Goal: Task Accomplishment & Management: Complete application form

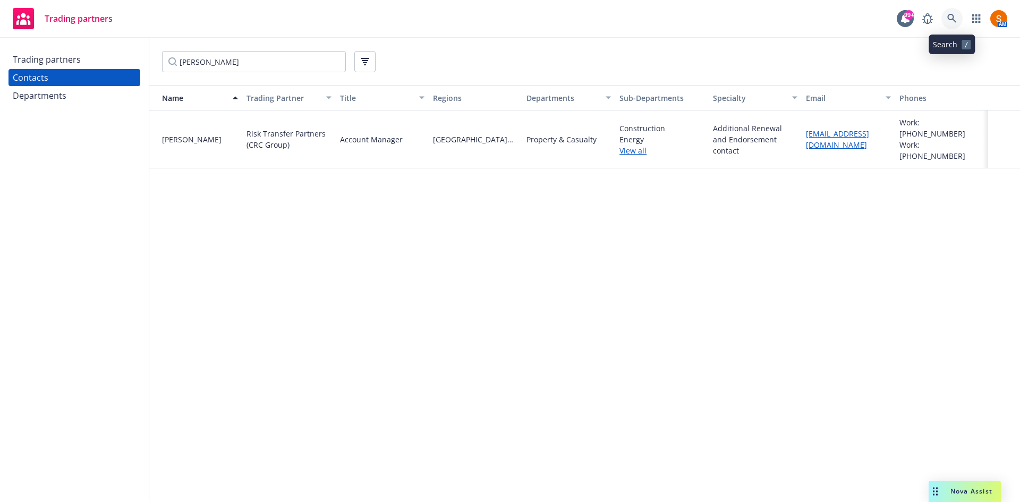
click at [959, 13] on link at bounding box center [951, 18] width 21 height 21
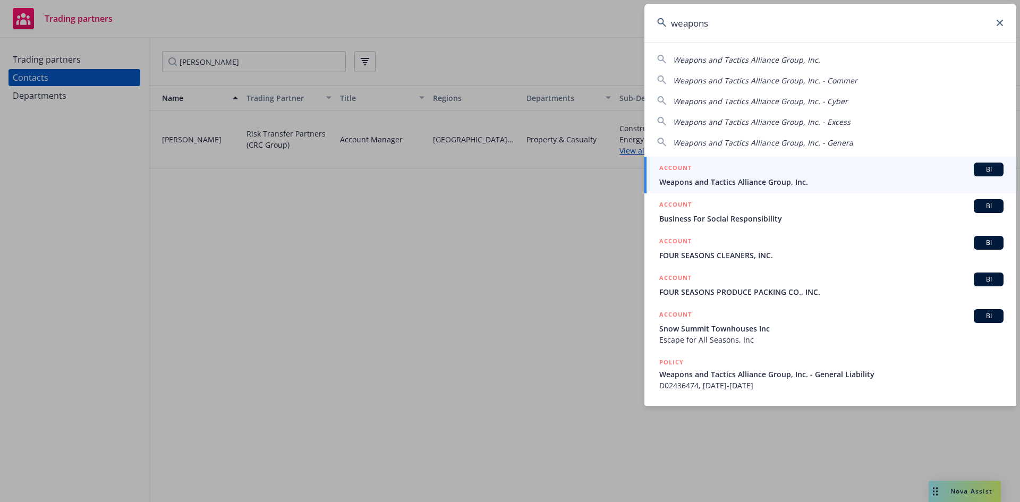
type input "weapons"
click at [743, 184] on span "Weapons and Tactics Alliance Group, Inc." at bounding box center [831, 181] width 344 height 11
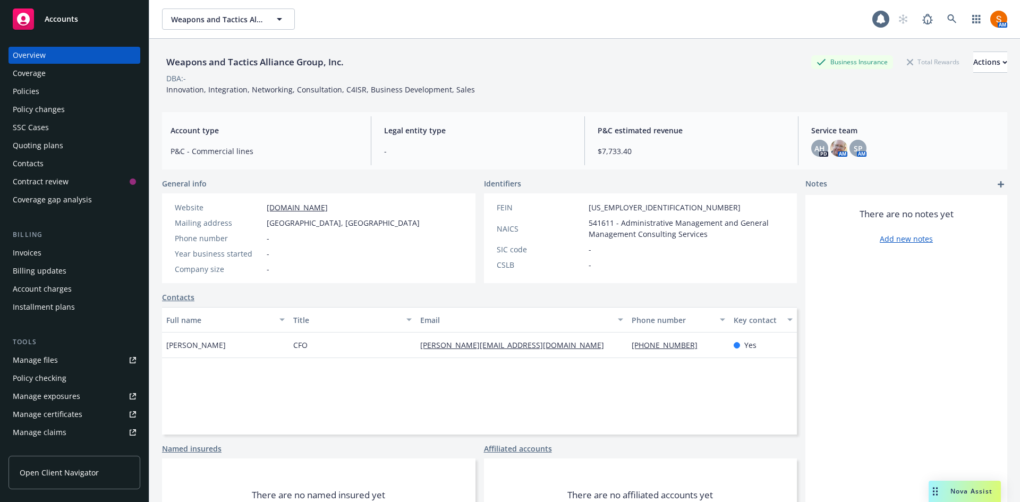
click at [98, 95] on div "Policies" at bounding box center [74, 91] width 123 height 17
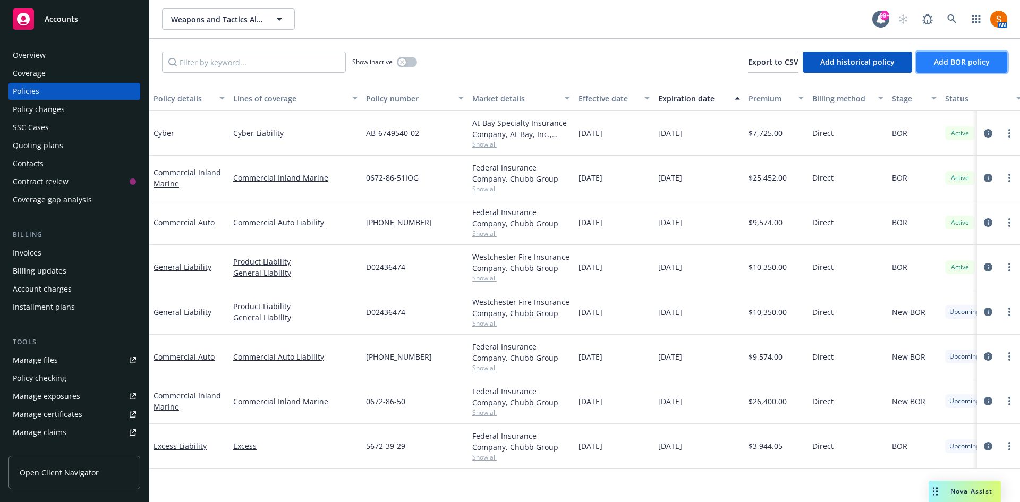
click at [956, 59] on span "Add BOR policy" at bounding box center [962, 62] width 56 height 10
select select "other"
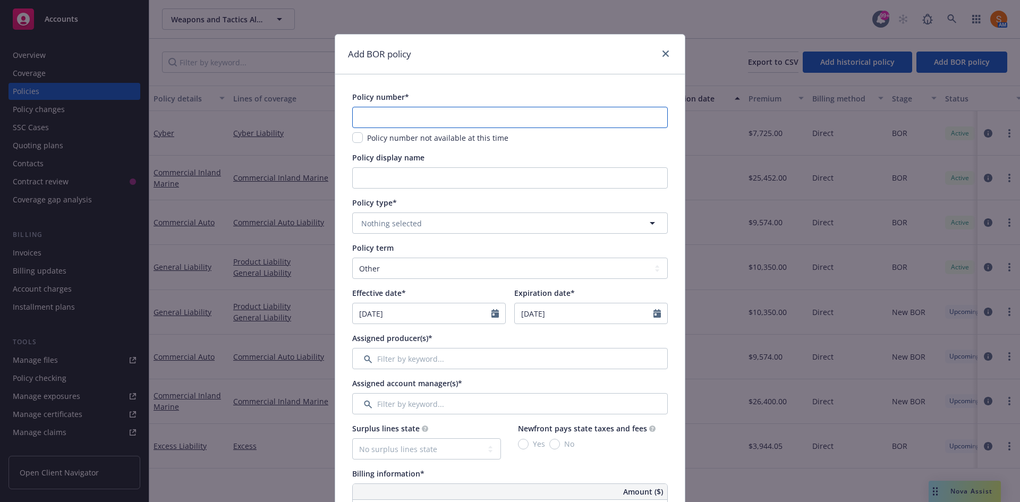
paste input "5672-39-29"
click at [428, 119] on input "5672-39-29" at bounding box center [509, 117] width 315 height 21
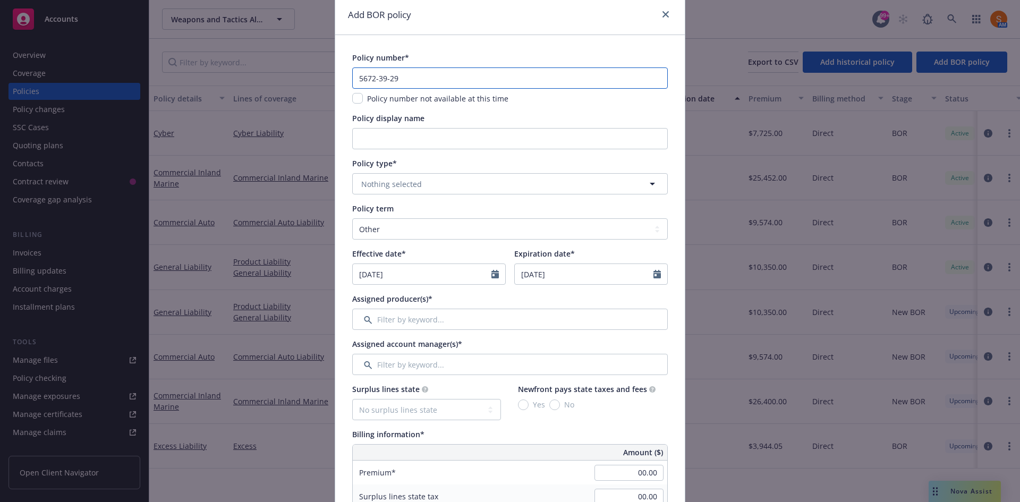
type input "5672-39-29"
select select "9"
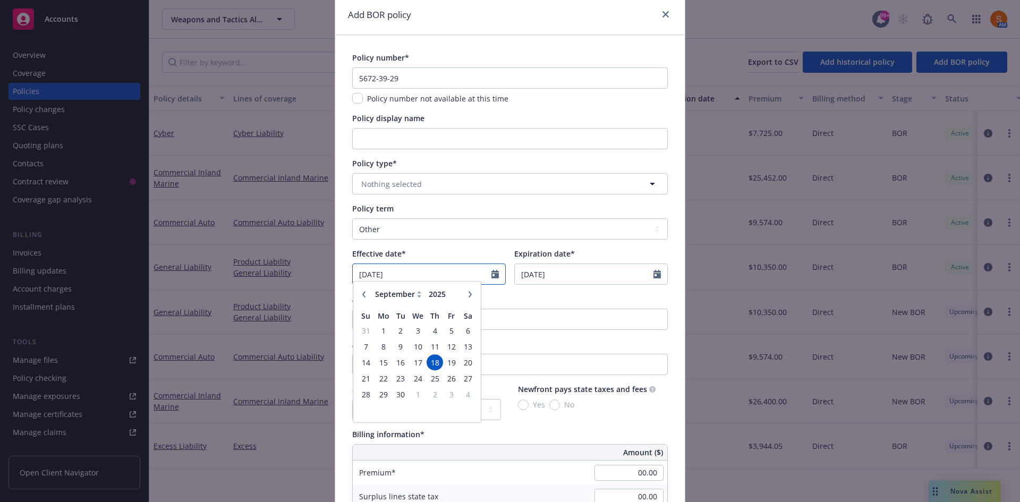
click at [437, 270] on input "[DATE]" at bounding box center [422, 274] width 139 height 20
type input "2024"
click at [453, 303] on input "2024" at bounding box center [443, 299] width 35 height 11
click at [413, 383] on span "25" at bounding box center [417, 383] width 15 height 13
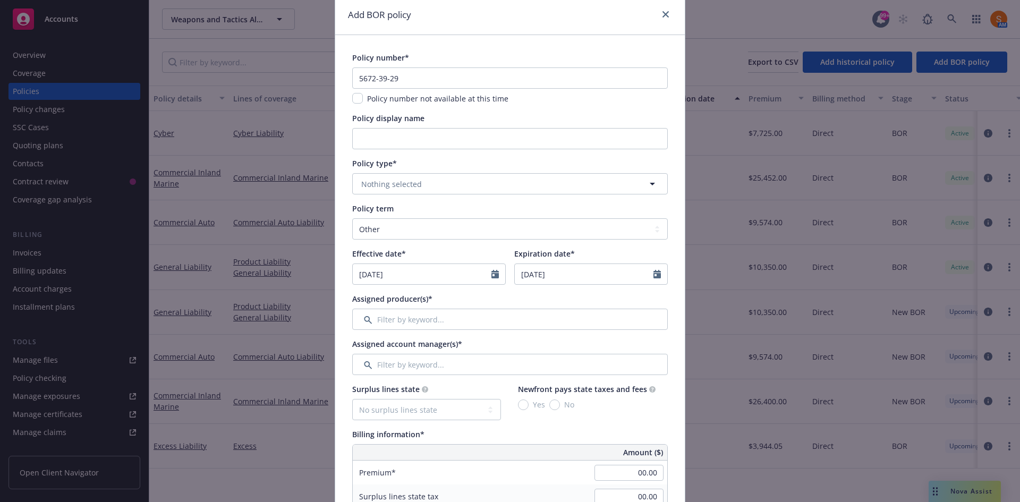
type input "[DATE]"
select select "9"
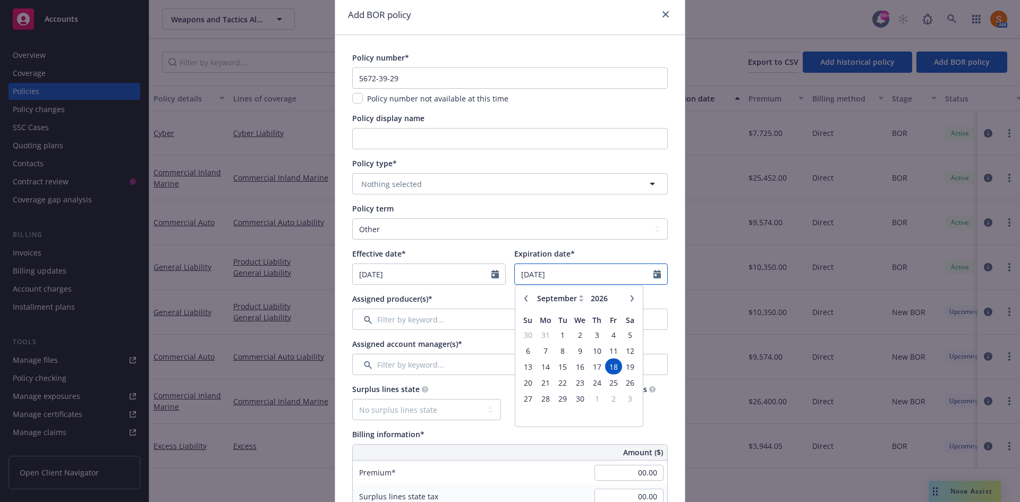
click at [576, 273] on input "[DATE]" at bounding box center [584, 274] width 139 height 20
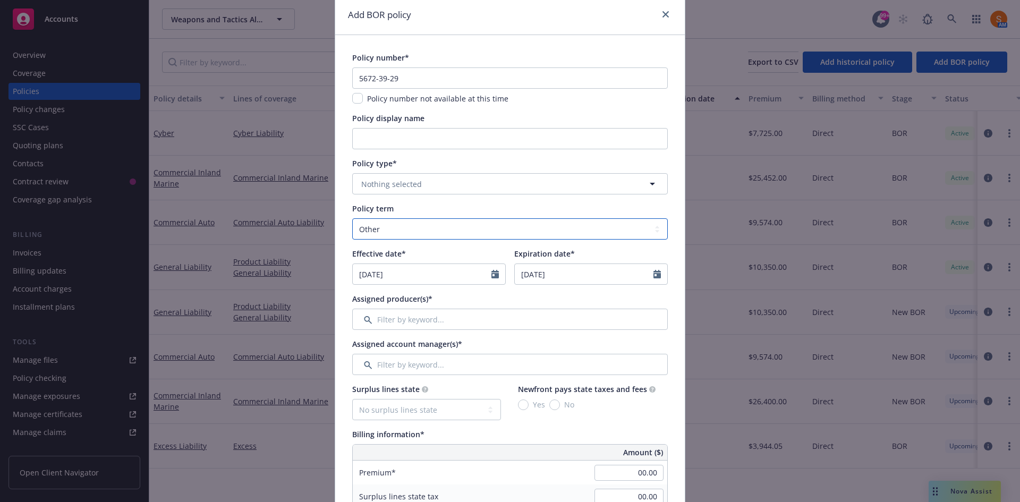
click at [503, 238] on select "Select policy term 12 Month 6 Month 4 Month 3 Month 2 Month 1 Month 36 Month (3…" at bounding box center [509, 228] width 315 height 21
select select "12"
click at [352, 218] on select "Select policy term 12 Month 6 Month 4 Month 3 Month 2 Month 1 Month 36 Month (3…" at bounding box center [509, 228] width 315 height 21
type input "[DATE]"
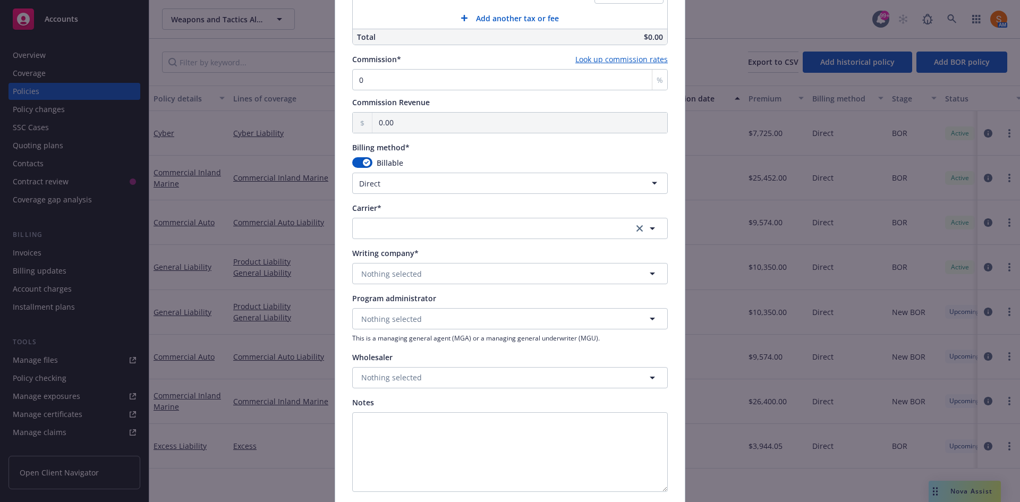
scroll to position [660, 0]
click at [426, 228] on button "button" at bounding box center [509, 227] width 315 height 21
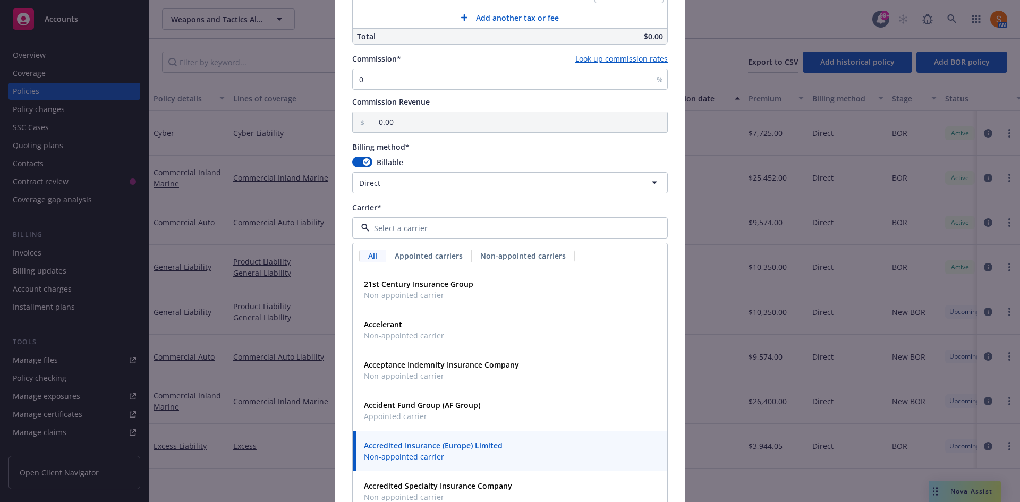
type input "h"
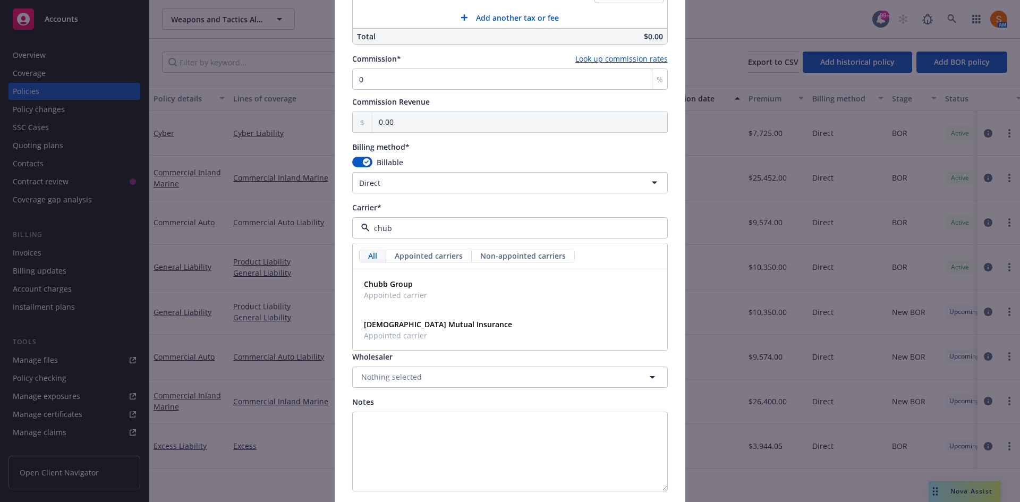
type input "chubb"
click at [413, 296] on span "Appointed carrier" at bounding box center [395, 294] width 63 height 11
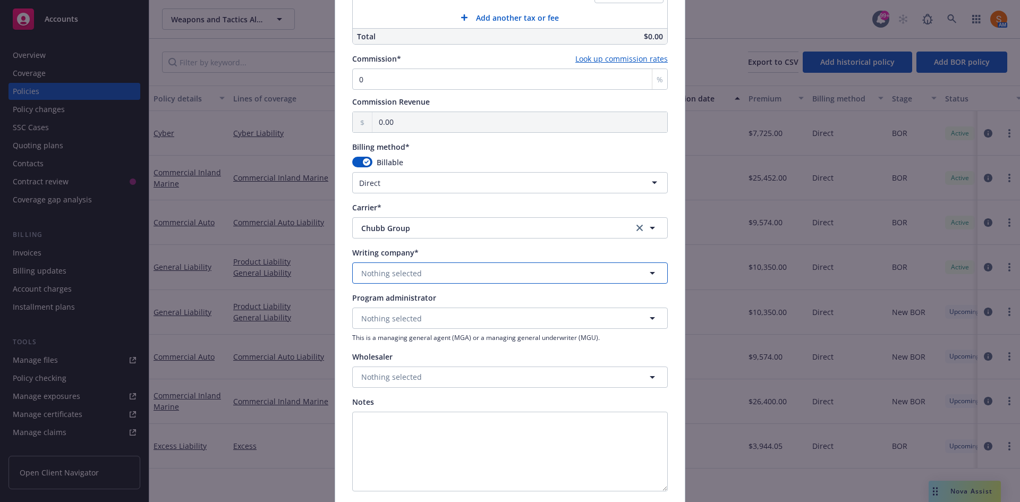
click at [405, 280] on button "Nothing selected" at bounding box center [509, 272] width 315 height 21
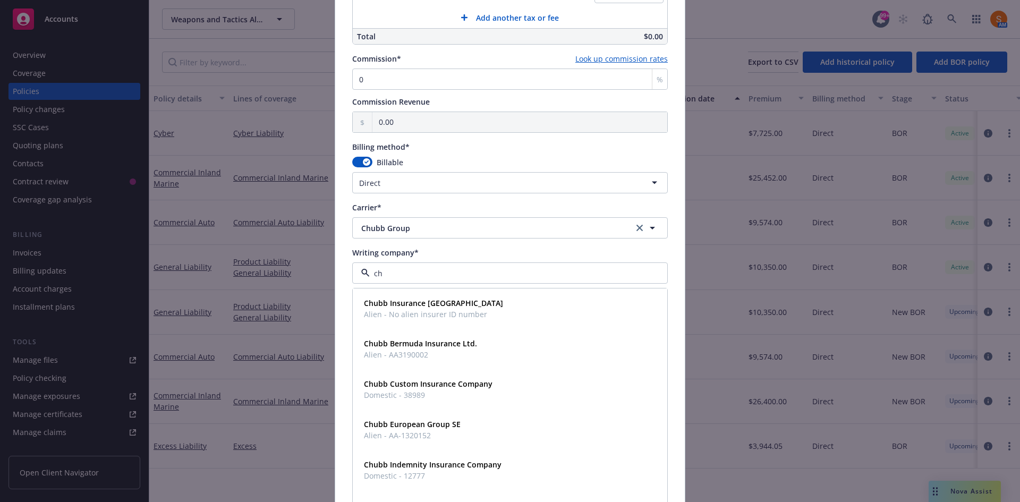
type input "chu"
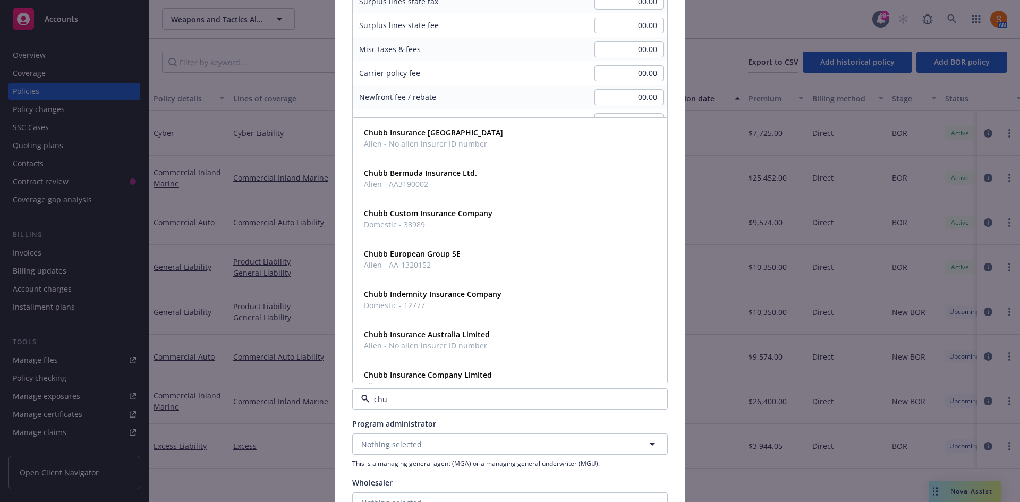
scroll to position [535, 0]
click at [442, 302] on span "Domestic - 12777" at bounding box center [433, 304] width 138 height 11
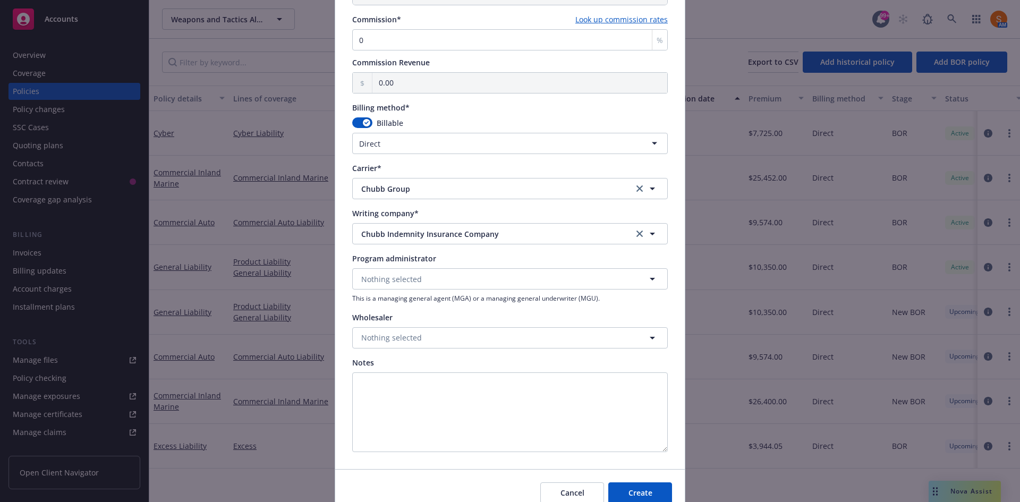
scroll to position [748, 0]
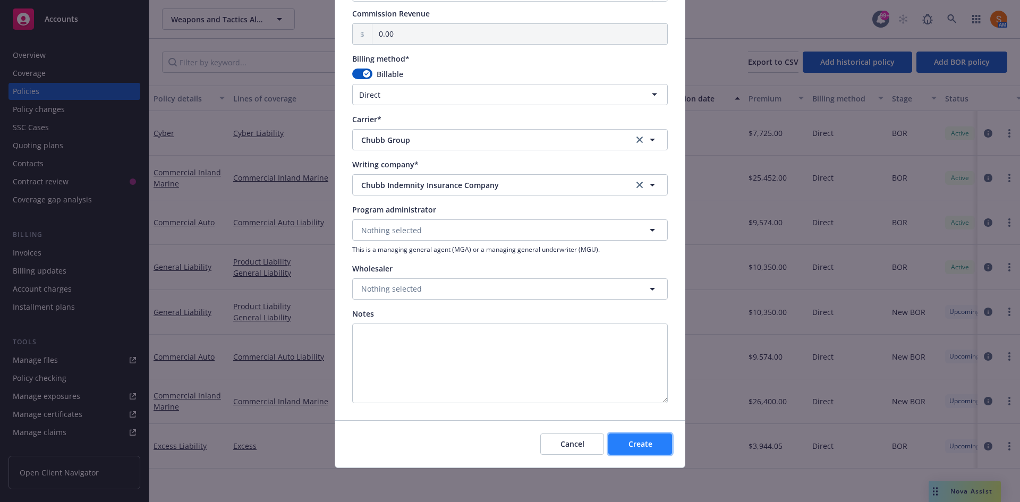
click at [634, 433] on button "Create" at bounding box center [640, 443] width 64 height 21
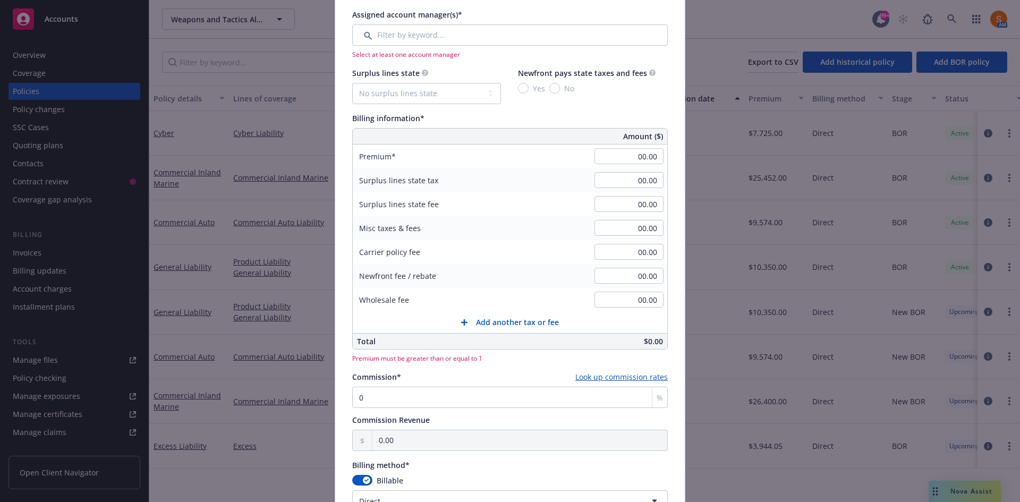
scroll to position [388, 0]
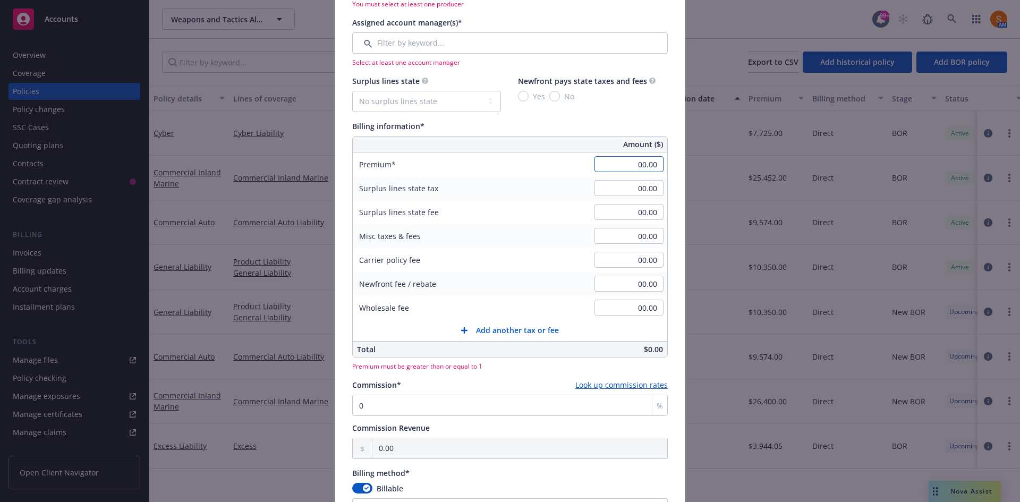
click at [628, 169] on input "00.00" at bounding box center [628, 164] width 69 height 16
type input "1.00"
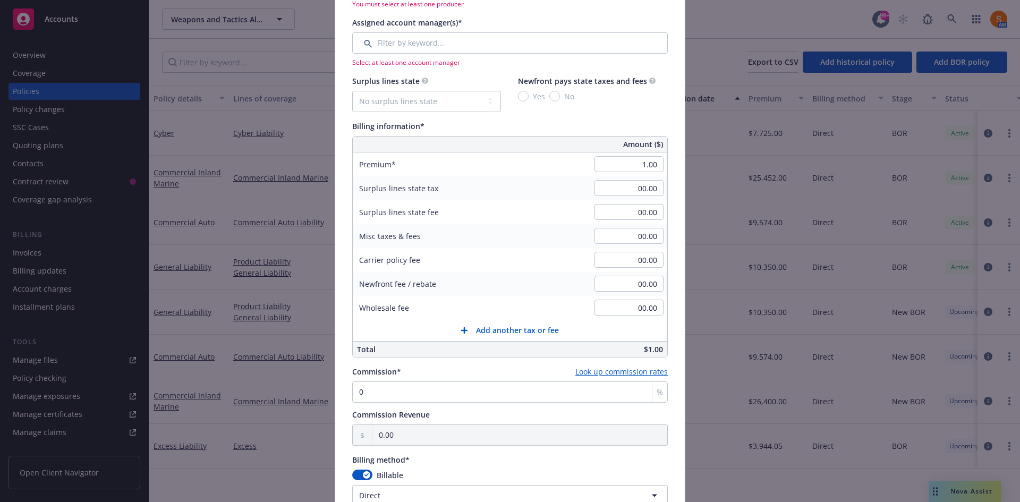
click at [578, 183] on div "Surplus lines state tax 00.00" at bounding box center [510, 188] width 314 height 24
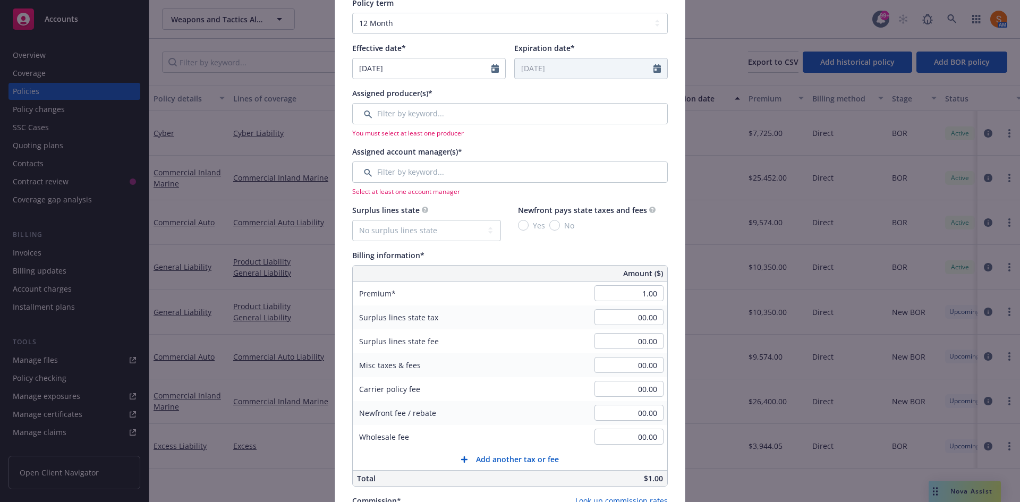
scroll to position [258, 0]
click at [456, 174] on input "Filter by keyword..." at bounding box center [509, 172] width 315 height 21
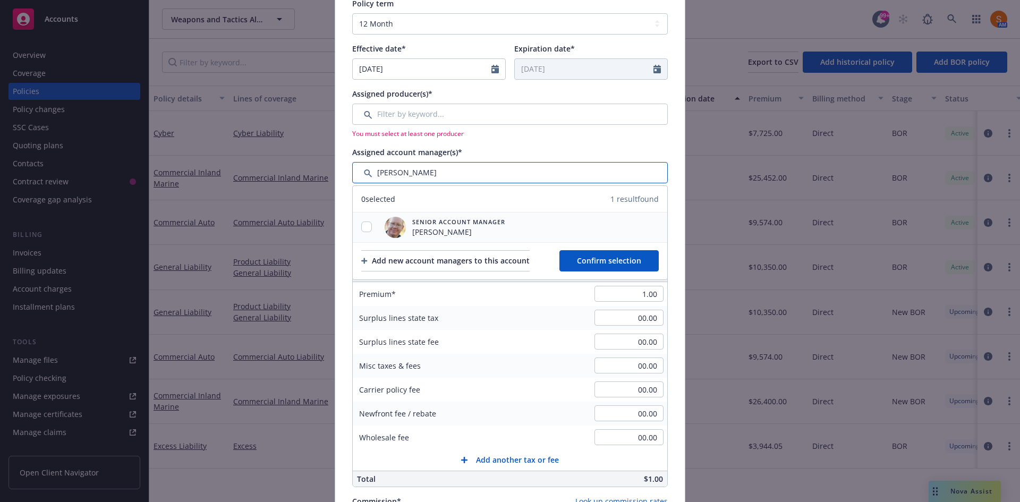
type input "[PERSON_NAME]"
click at [363, 225] on input "checkbox" at bounding box center [366, 226] width 11 height 11
checkbox input "true"
click at [619, 268] on button "Confirm selection" at bounding box center [608, 260] width 99 height 21
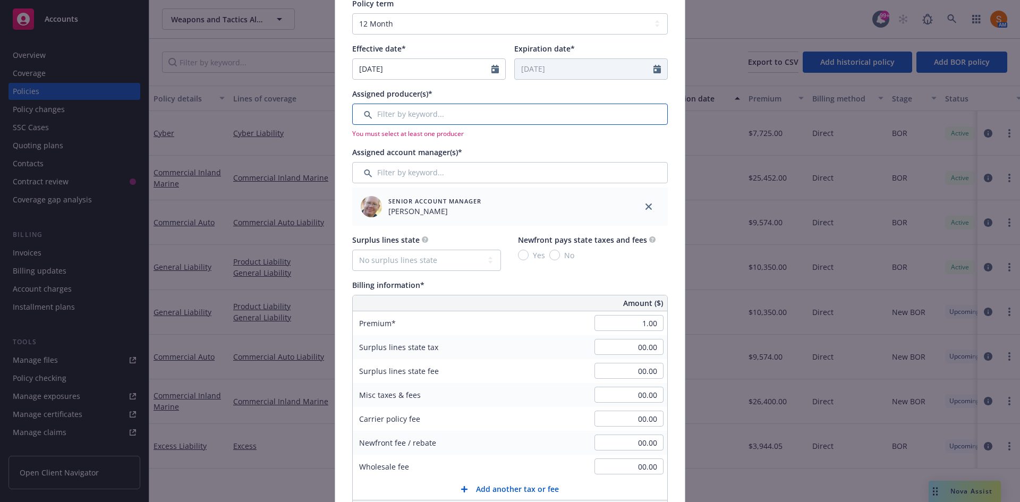
click at [449, 113] on input "Filter by keyword..." at bounding box center [509, 114] width 315 height 21
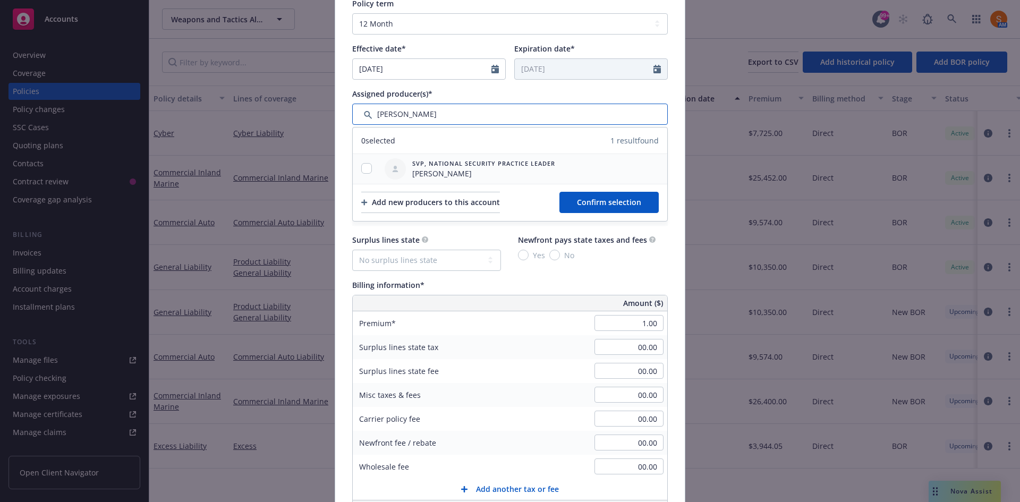
type input "[PERSON_NAME]"
click at [362, 175] on div at bounding box center [367, 169] width 28 height 30
click at [361, 165] on input "checkbox" at bounding box center [366, 168] width 11 height 11
checkbox input "true"
click at [634, 204] on span "Confirm selection" at bounding box center [609, 202] width 64 height 10
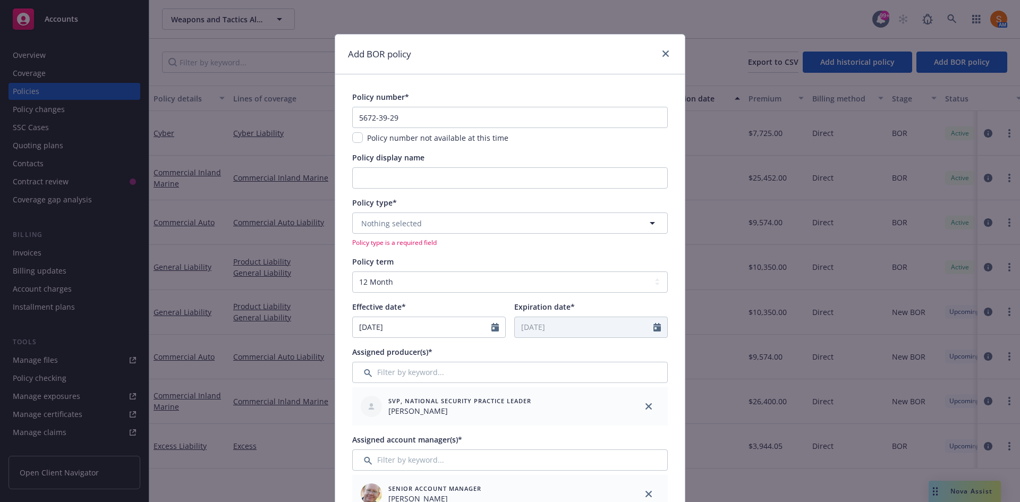
scroll to position [11, 0]
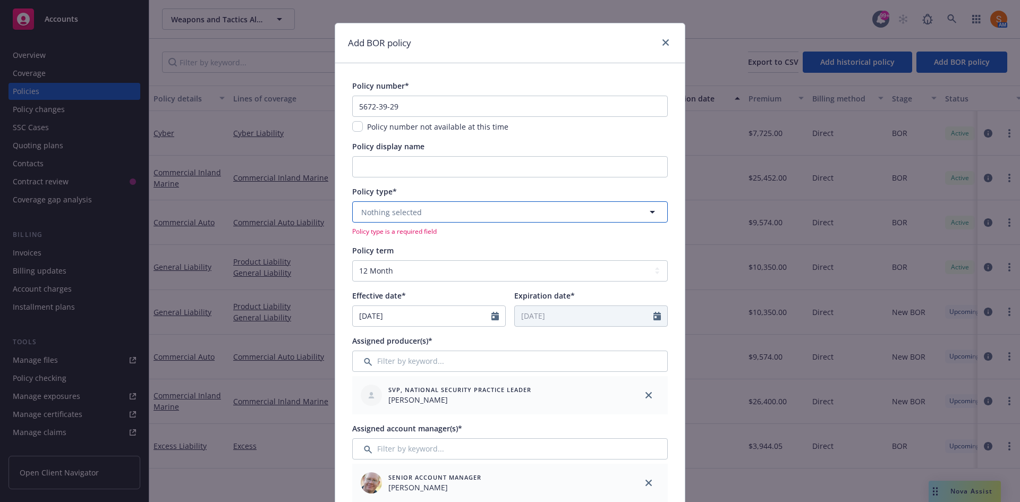
click at [487, 212] on button "Nothing selected" at bounding box center [509, 211] width 315 height 21
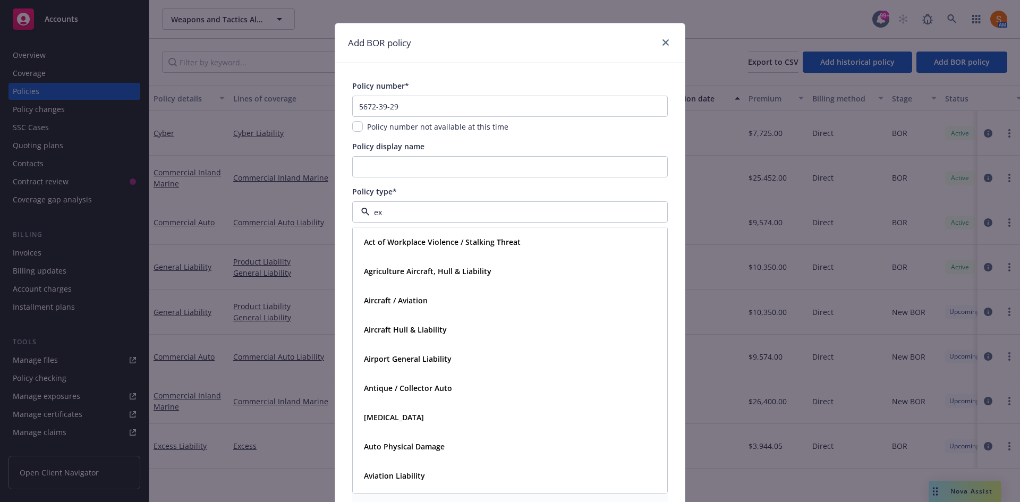
type input "e"
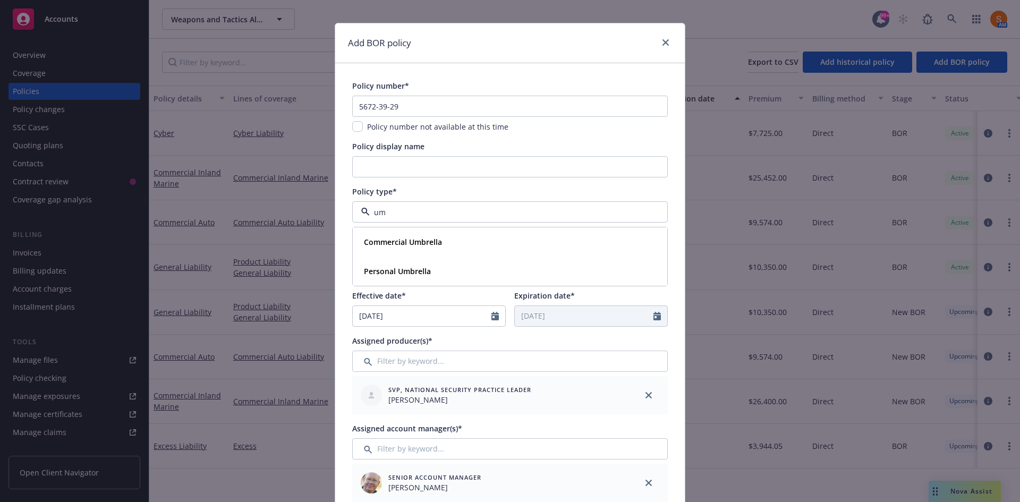
type input "u"
type input "excess"
click at [447, 241] on div "Excess Liability" at bounding box center [510, 241] width 301 height 15
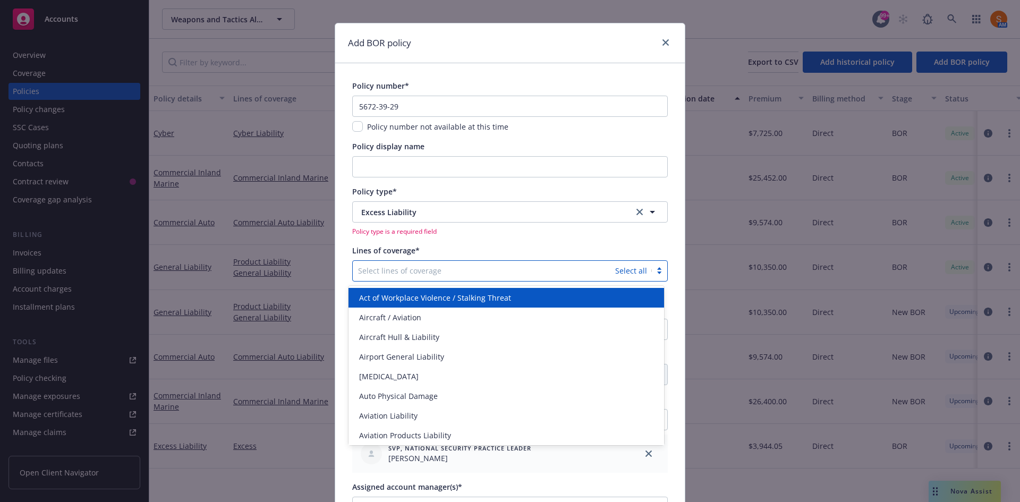
click at [435, 273] on div at bounding box center [484, 270] width 252 height 13
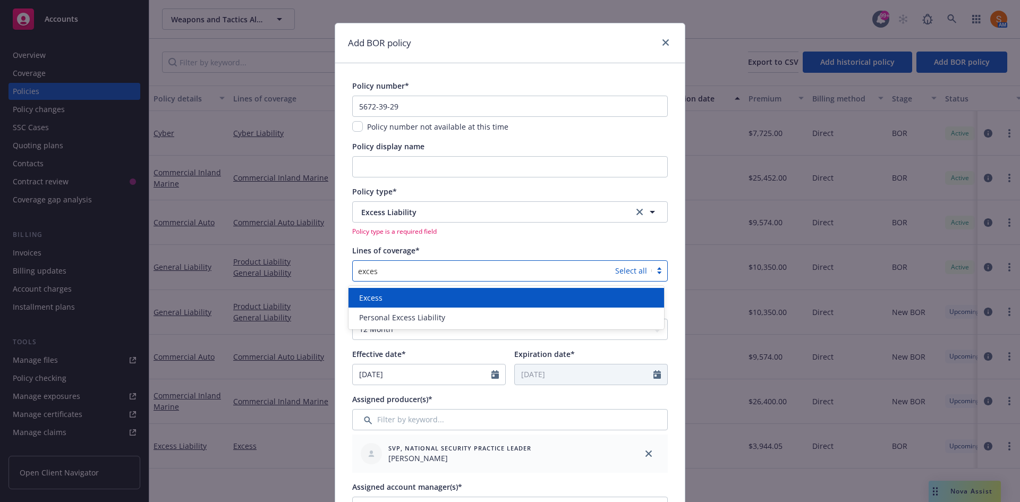
type input "excess"
click at [424, 290] on div "Excess" at bounding box center [505, 298] width 315 height 20
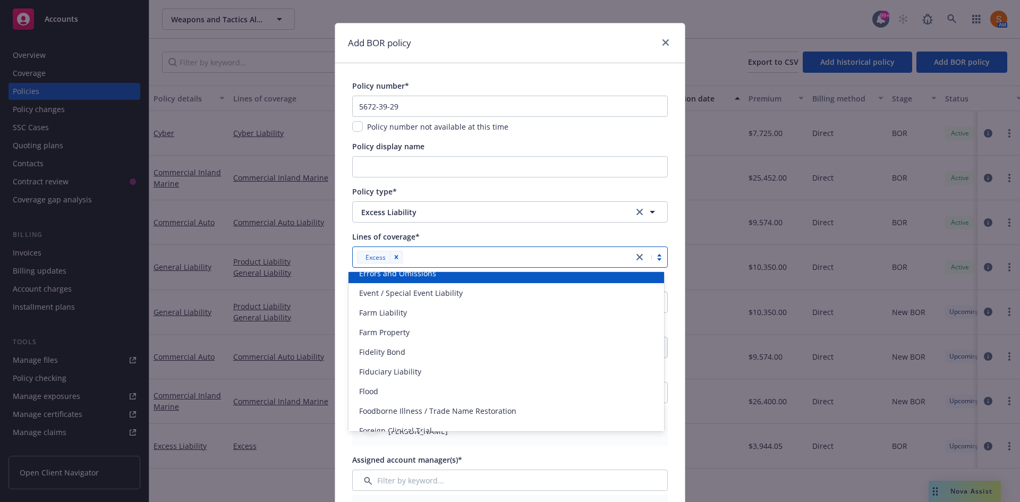
scroll to position [699, 0]
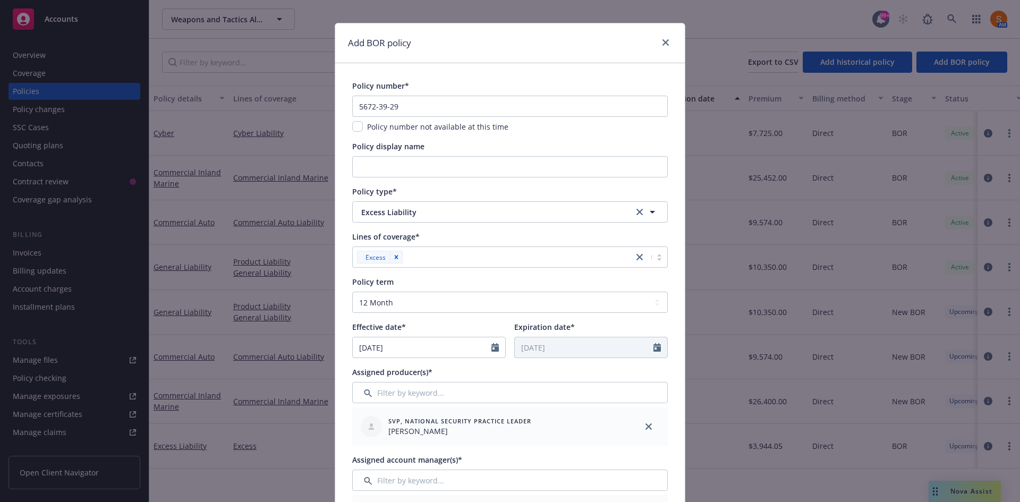
click at [444, 186] on div "Policy type*" at bounding box center [509, 191] width 315 height 11
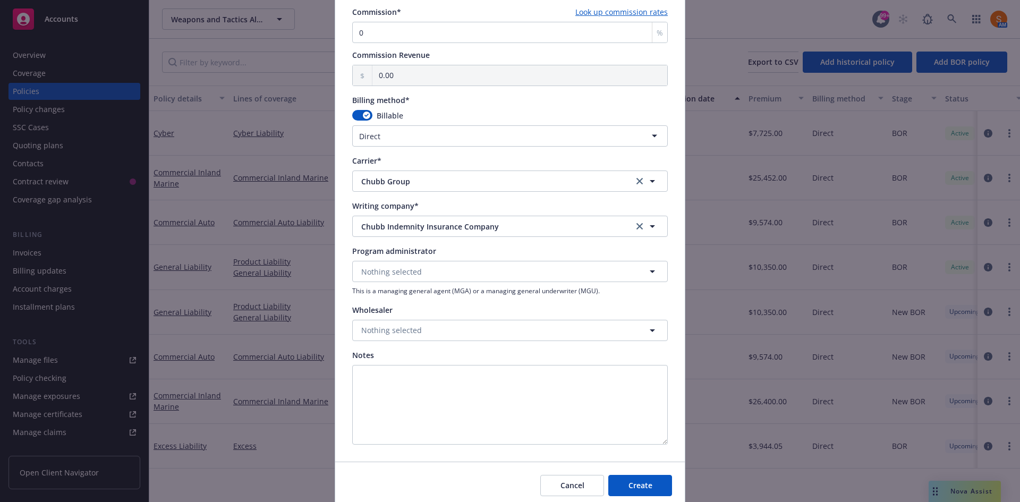
scroll to position [771, 0]
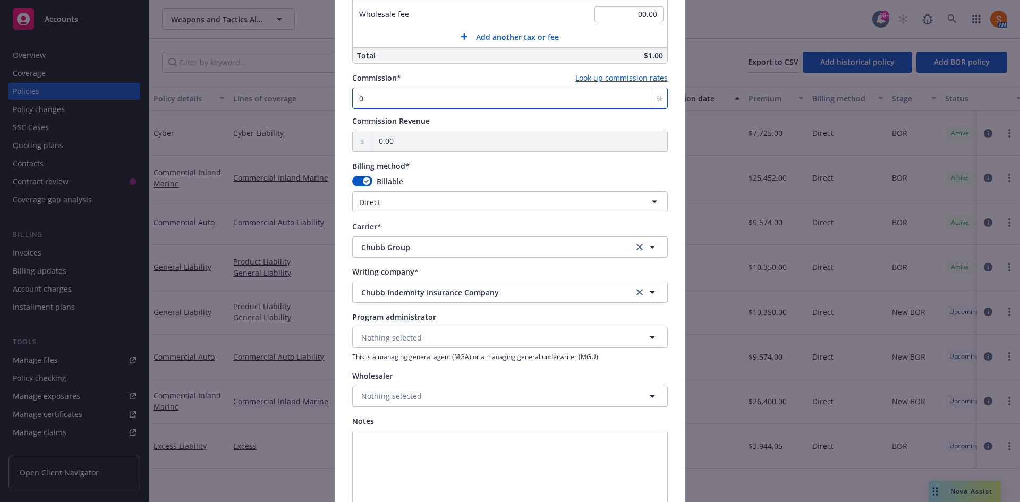
click at [392, 94] on input "0" at bounding box center [509, 98] width 315 height 21
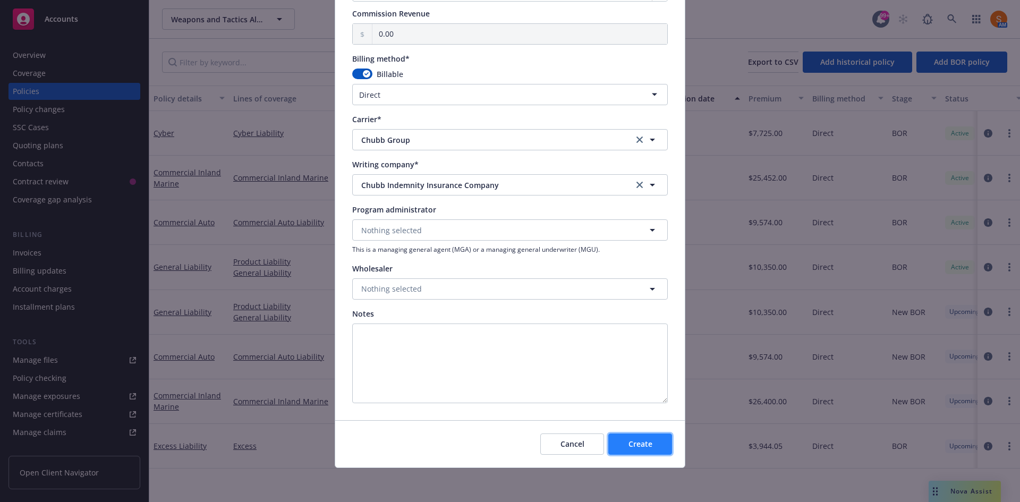
click at [639, 450] on button "Create" at bounding box center [640, 443] width 64 height 21
select select "other"
type input "[DATE]"
type input "00.00"
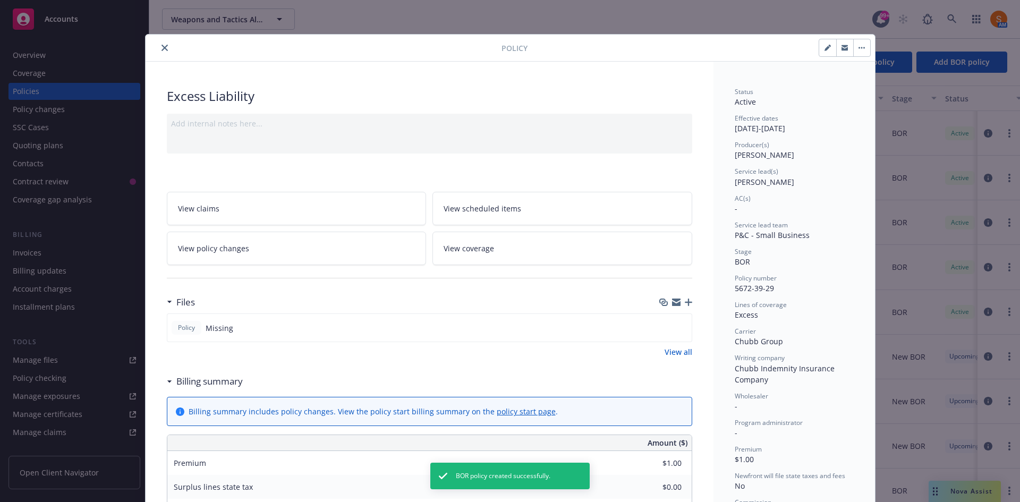
scroll to position [1, 0]
click at [161, 45] on icon "close" at bounding box center [164, 47] width 6 height 6
